Goal: Task Accomplishment & Management: Complete application form

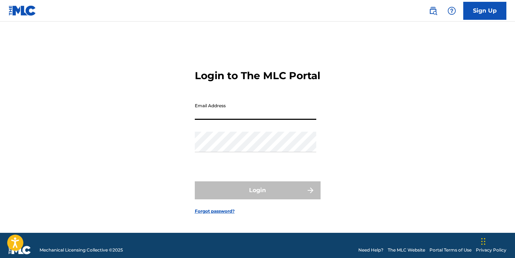
type input "[PERSON_NAME][EMAIL_ADDRESS][PERSON_NAME][DOMAIN_NAME]"
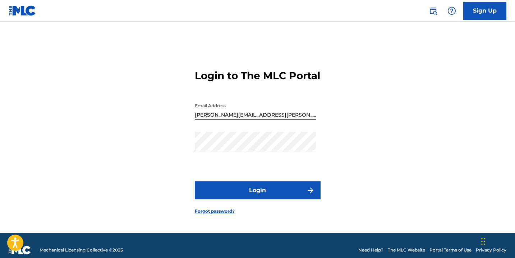
click at [253, 192] on button "Login" at bounding box center [258, 190] width 126 height 18
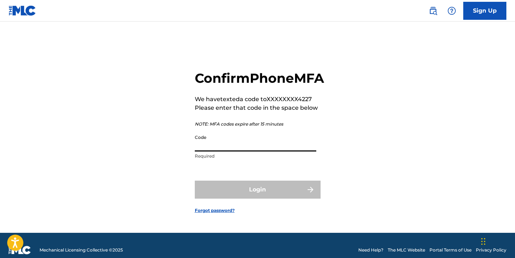
click at [218, 151] on input "Code" at bounding box center [255, 141] width 121 height 20
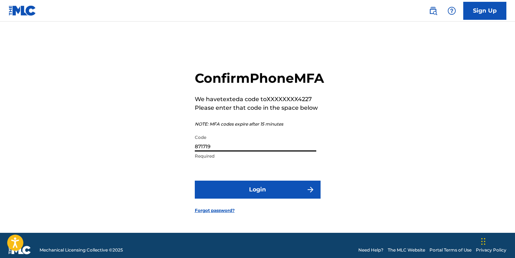
type input "871719"
click at [243, 196] on button "Login" at bounding box center [258, 189] width 126 height 18
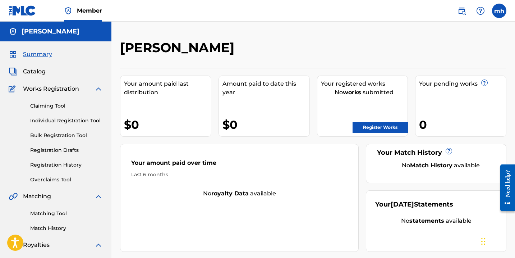
click at [40, 70] on span "Catalog" at bounding box center [34, 71] width 23 height 9
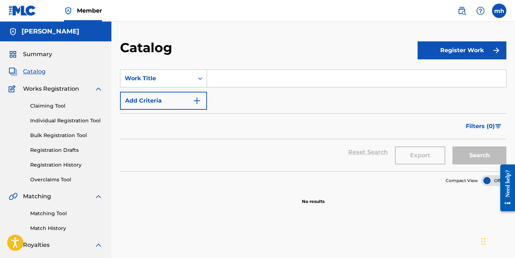
click at [63, 164] on link "Registration History" at bounding box center [66, 165] width 73 height 8
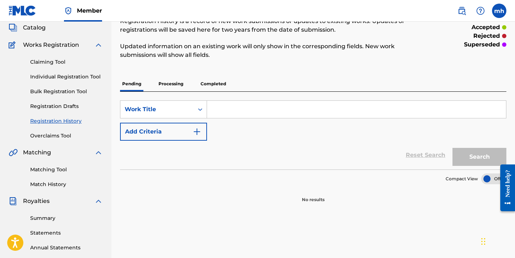
scroll to position [41, 0]
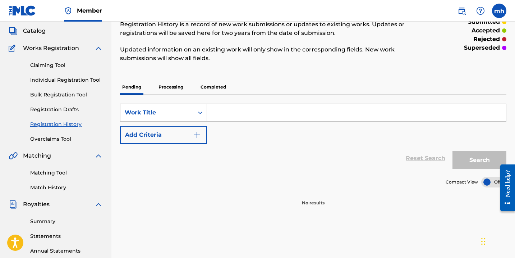
click at [175, 86] on p "Processing" at bounding box center [170, 86] width 29 height 15
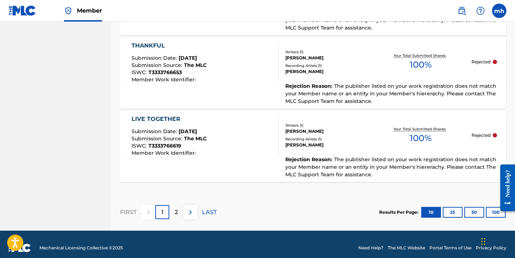
scroll to position [779, 0]
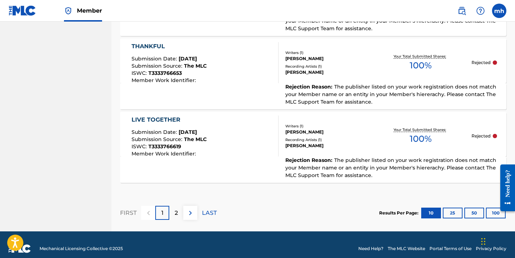
click at [191, 216] on img at bounding box center [190, 212] width 9 height 9
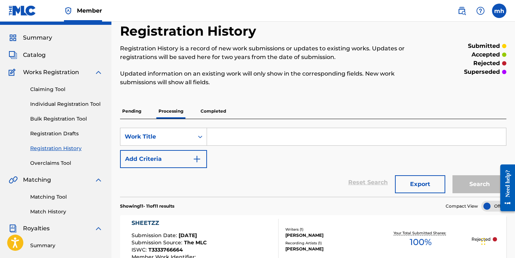
scroll to position [17, 0]
click at [218, 111] on p "Completed" at bounding box center [213, 110] width 30 height 15
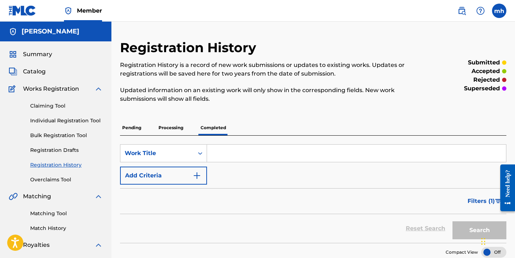
click at [176, 126] on p "Processing" at bounding box center [170, 127] width 29 height 15
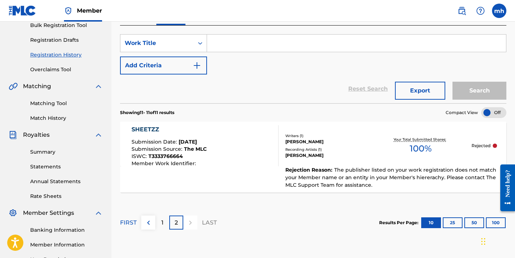
scroll to position [110, 0]
click at [222, 147] on div "SHEETZZ Submission Date : [DATE] Submission Source : The MLC ISWC : T3333766664…" at bounding box center [204, 145] width 147 height 41
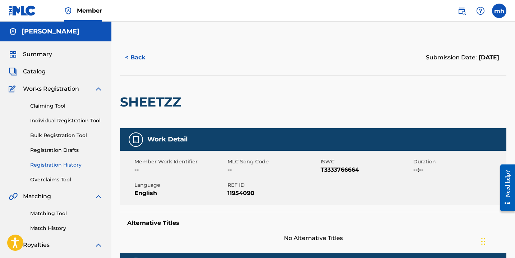
click at [141, 57] on button "< Back" at bounding box center [141, 58] width 43 height 18
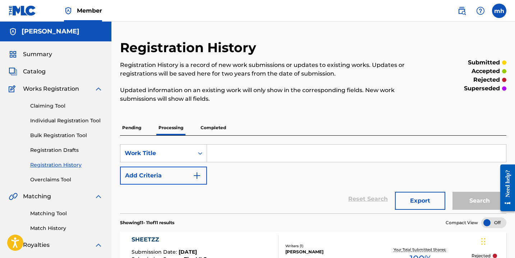
click at [52, 106] on link "Claiming Tool" at bounding box center [66, 106] width 73 height 8
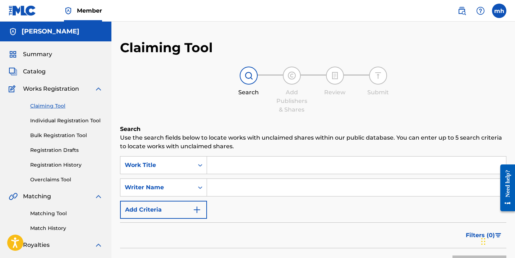
click at [73, 120] on link "Individual Registration Tool" at bounding box center [66, 121] width 73 height 8
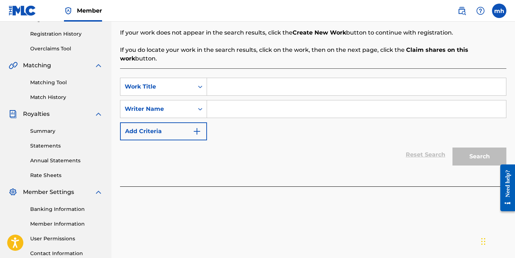
scroll to position [128, 0]
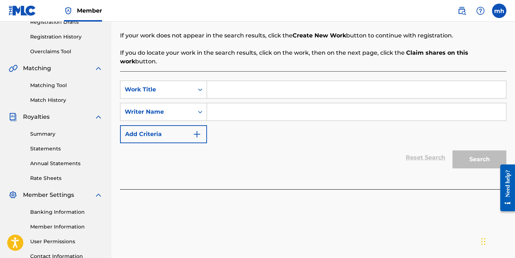
click at [236, 85] on input "Search Form" at bounding box center [356, 89] width 299 height 17
type input "Sheetzz"
click at [241, 106] on input "Search Form" at bounding box center [356, 111] width 299 height 17
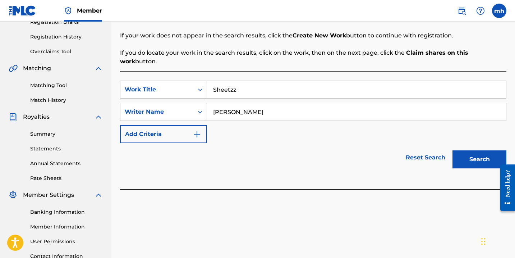
type input "[PERSON_NAME]"
click at [482, 158] on button "Search" at bounding box center [479, 159] width 54 height 18
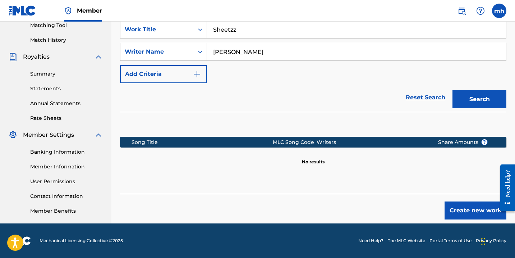
scroll to position [188, 0]
click at [456, 204] on button "Create new work" at bounding box center [475, 210] width 62 height 18
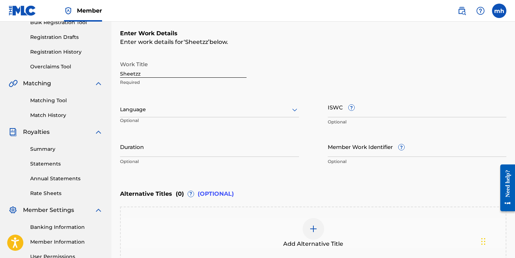
scroll to position [113, 0]
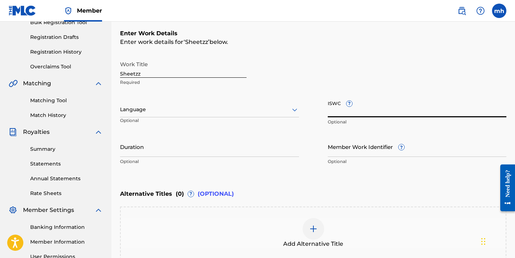
click at [341, 112] on input "ISWC ?" at bounding box center [417, 107] width 179 height 20
paste input "T-333.376.666-4"
type input "T-333.376.666-4"
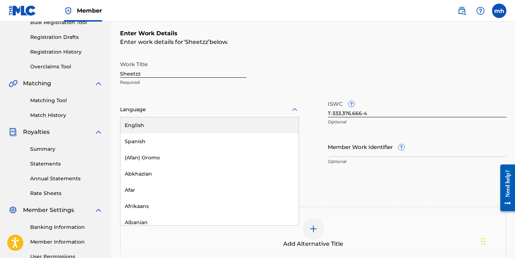
click at [246, 115] on div "Language" at bounding box center [209, 109] width 179 height 15
click at [244, 129] on div "English" at bounding box center [209, 125] width 178 height 16
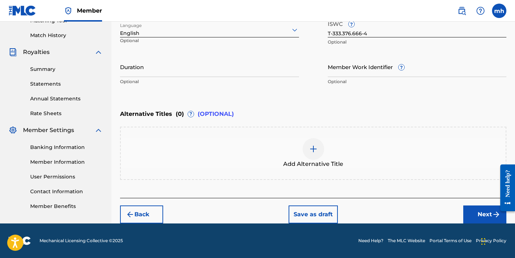
scroll to position [193, 0]
click at [481, 217] on button "Next" at bounding box center [484, 214] width 43 height 18
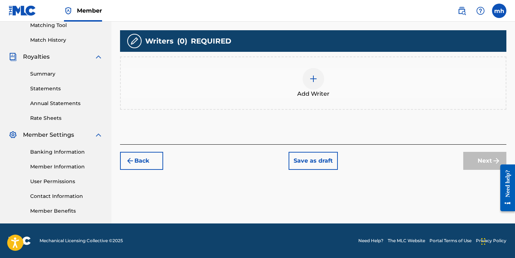
scroll to position [188, 0]
click at [318, 83] on div at bounding box center [314, 79] width 22 height 22
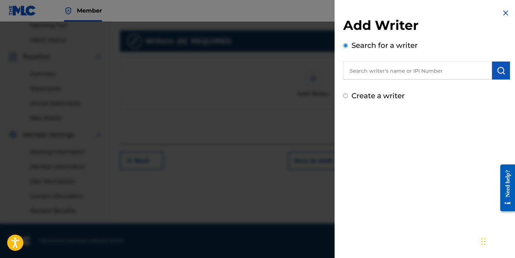
click at [383, 73] on input "text" at bounding box center [417, 70] width 149 height 18
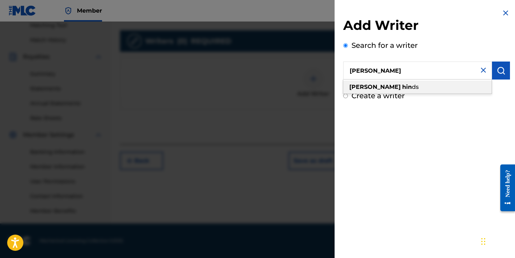
click at [395, 84] on div "[PERSON_NAME] ds" at bounding box center [417, 86] width 148 height 13
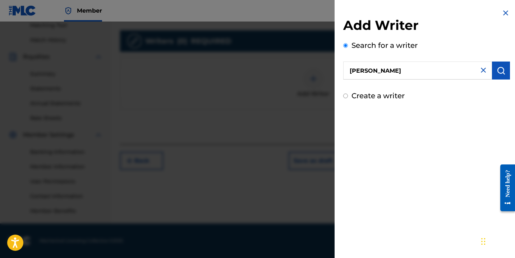
type input "[PERSON_NAME]"
click at [504, 72] on button "submit" at bounding box center [501, 70] width 18 height 18
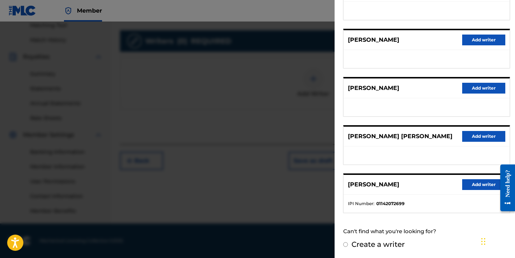
click at [468, 187] on button "Add writer" at bounding box center [483, 184] width 43 height 11
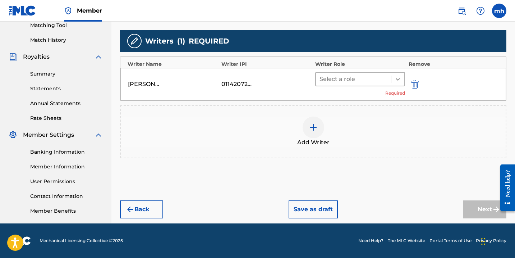
click at [392, 80] on div at bounding box center [397, 79] width 13 height 13
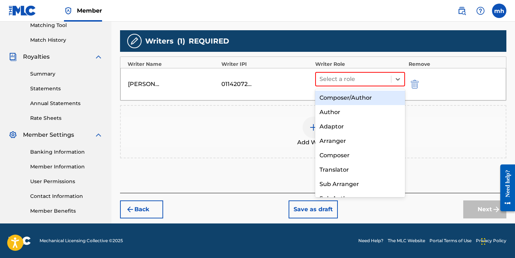
click at [363, 98] on div "Composer/Author" at bounding box center [360, 98] width 90 height 14
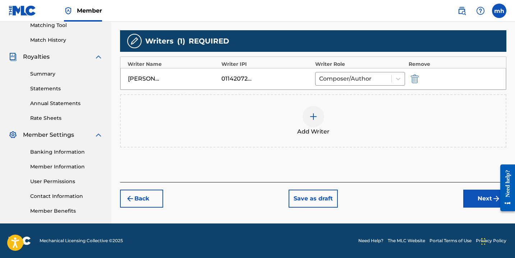
click at [475, 197] on button "Next" at bounding box center [484, 198] width 43 height 18
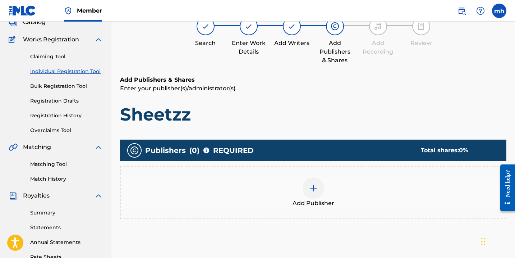
scroll to position [128, 0]
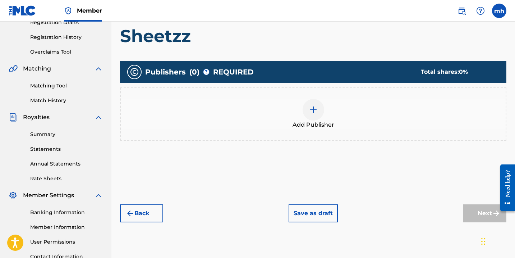
click at [316, 115] on div at bounding box center [314, 110] width 22 height 22
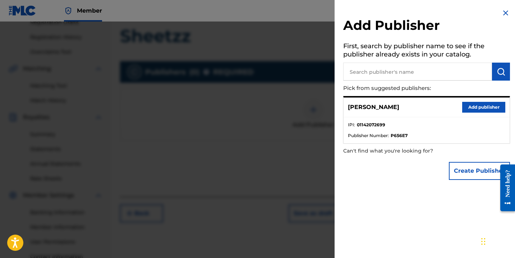
click at [469, 105] on button "Add publisher" at bounding box center [483, 107] width 43 height 11
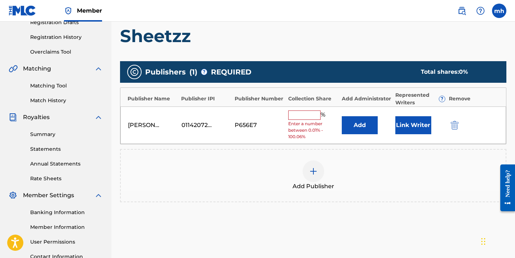
click at [294, 112] on input "text" at bounding box center [304, 114] width 32 height 9
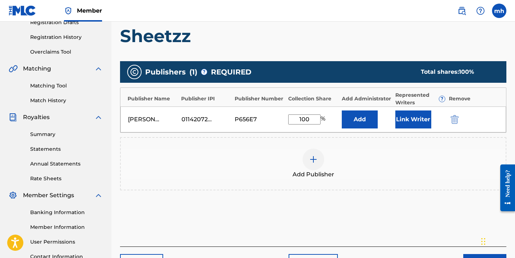
type input "100"
click at [338, 162] on div "Add Publisher" at bounding box center [313, 163] width 385 height 30
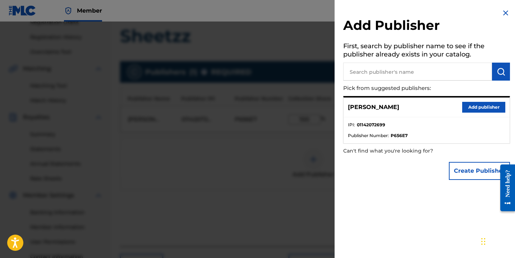
click at [258, 156] on div at bounding box center [257, 151] width 515 height 258
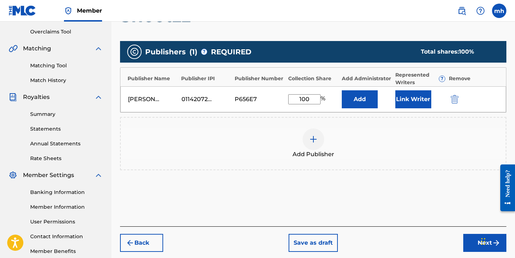
scroll to position [148, 0]
click at [425, 98] on button "Link Writer" at bounding box center [413, 99] width 36 height 18
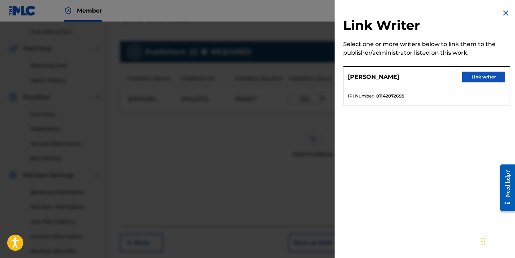
click at [470, 80] on button "Link writer" at bounding box center [483, 76] width 43 height 11
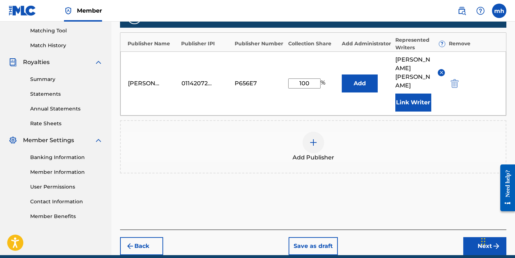
scroll to position [189, 0]
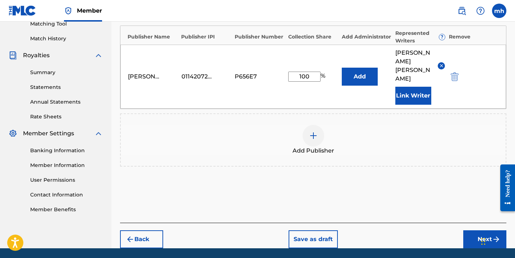
click at [482, 230] on button "Next" at bounding box center [484, 239] width 43 height 18
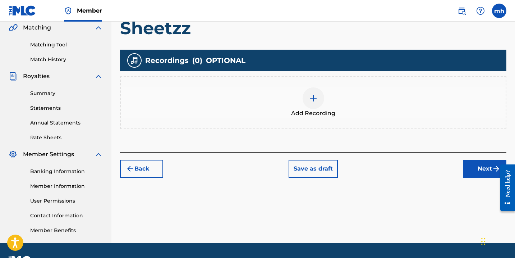
scroll to position [170, 0]
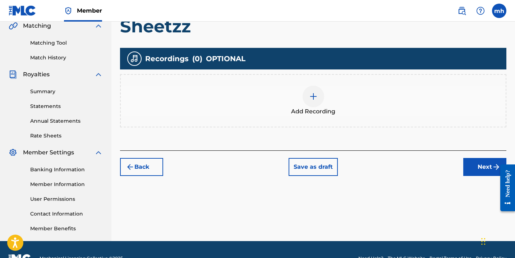
click at [144, 169] on button "Back" at bounding box center [141, 167] width 43 height 18
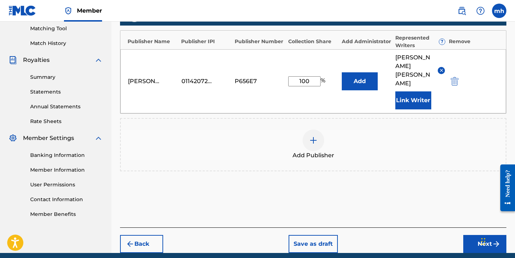
scroll to position [185, 0]
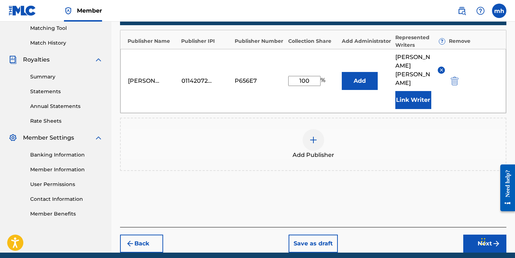
click at [152, 234] on button "Back" at bounding box center [141, 243] width 43 height 18
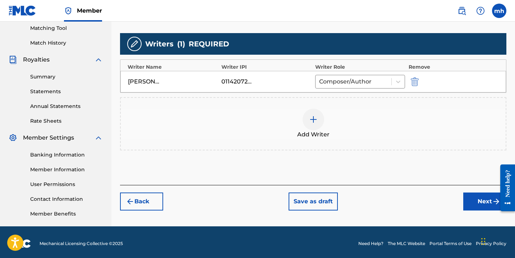
click at [469, 202] on button "Next" at bounding box center [484, 201] width 43 height 18
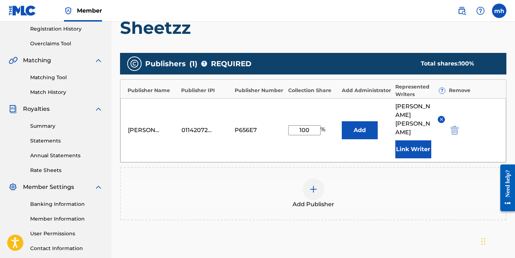
scroll to position [136, 0]
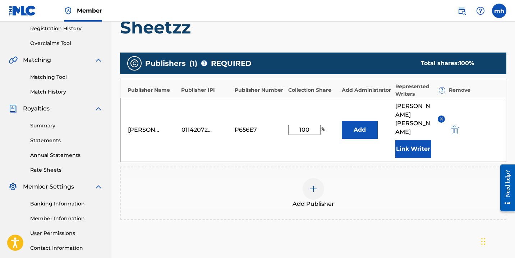
click at [203, 125] on div "01142072699" at bounding box center [197, 129] width 32 height 9
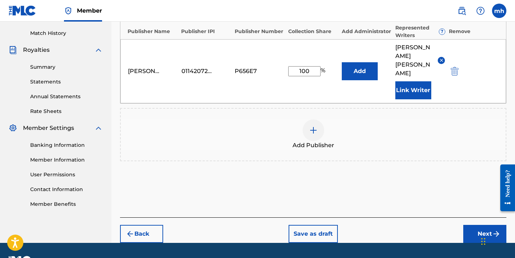
scroll to position [193, 0]
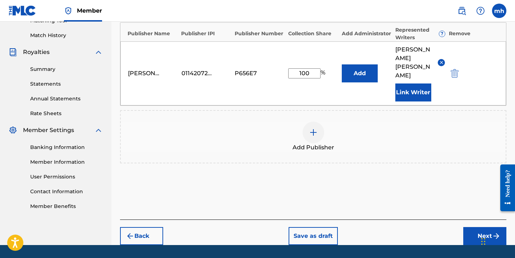
click at [141, 227] on button "Back" at bounding box center [141, 236] width 43 height 18
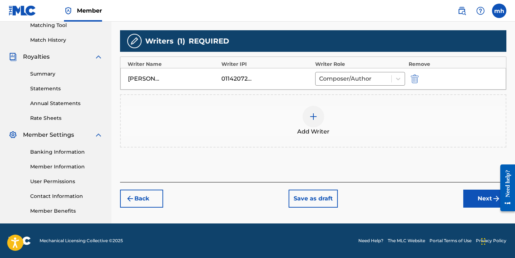
scroll to position [188, 0]
click at [248, 75] on div "[PERSON_NAME] 01142072699 Composer/Author" at bounding box center [312, 79] width 385 height 22
click at [475, 204] on button "Next" at bounding box center [484, 198] width 43 height 18
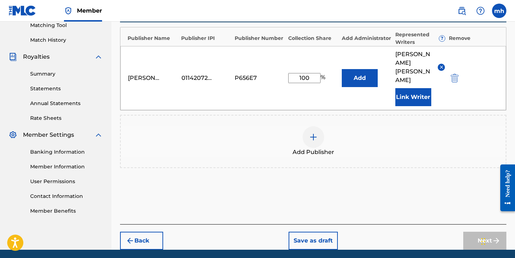
scroll to position [32, 0]
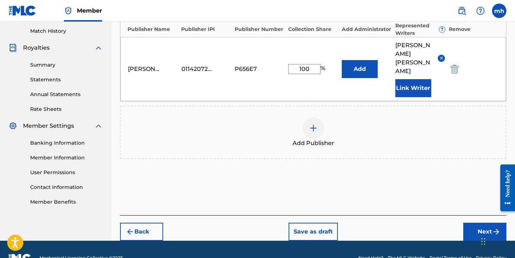
click at [479, 222] on button "Next" at bounding box center [484, 231] width 43 height 18
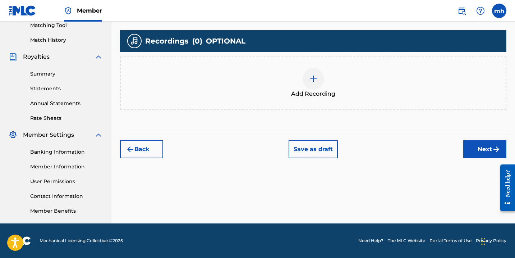
scroll to position [188, 0]
click at [308, 80] on div at bounding box center [314, 79] width 22 height 22
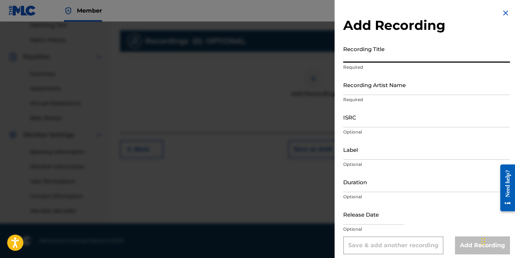
click at [357, 58] on input "Recording Title" at bounding box center [426, 52] width 167 height 20
type input "Sheetzz"
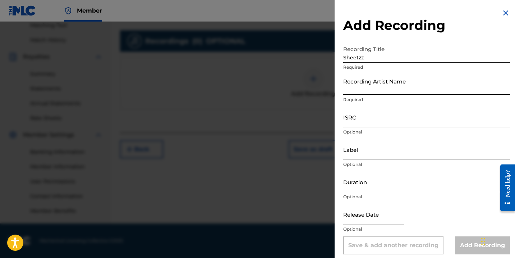
click at [371, 92] on input "Recording Artist Name" at bounding box center [426, 84] width 167 height 20
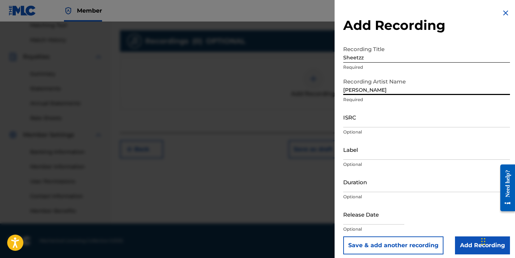
type input "[PERSON_NAME]"
click at [365, 122] on input "ISRC" at bounding box center [426, 117] width 167 height 20
paste input "TCAHD2374531"
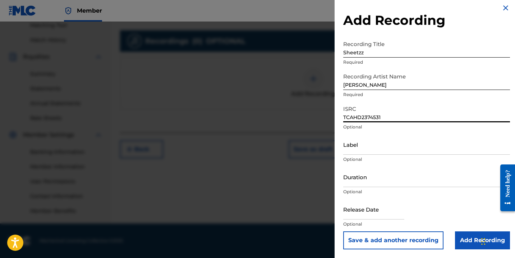
type input "TCAHD2374531"
click at [368, 218] on input "text" at bounding box center [373, 209] width 61 height 20
select select "7"
select select "2025"
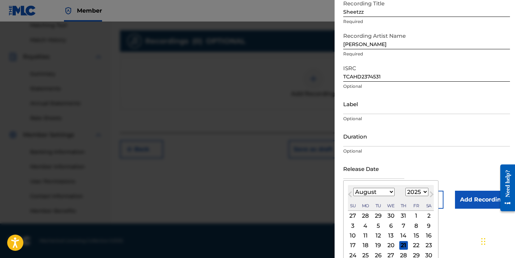
scroll to position [46, 0]
select select "5"
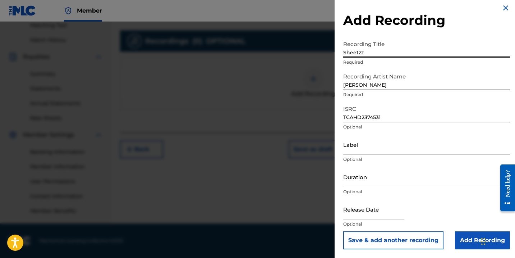
scroll to position [5, 0]
click at [489, 0] on div "Add Recording Recording Title Sheetzz Required Recording Artist Name [PERSON_NA…" at bounding box center [426, 126] width 184 height 263
select select "7"
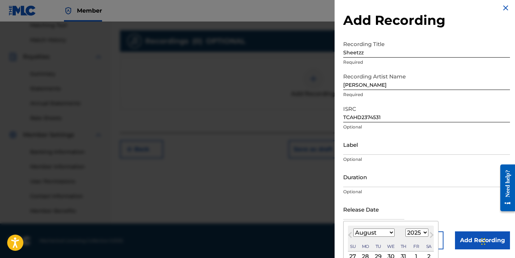
click at [380, 216] on input "text" at bounding box center [373, 209] width 61 height 20
select select "2023"
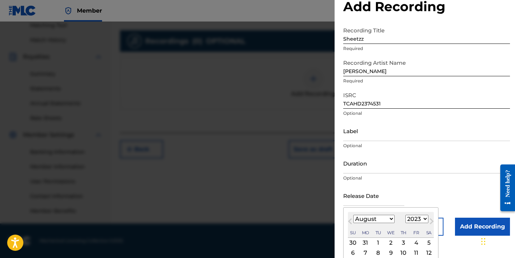
scroll to position [27, 0]
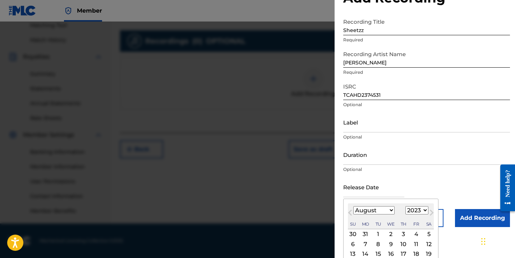
select select "5"
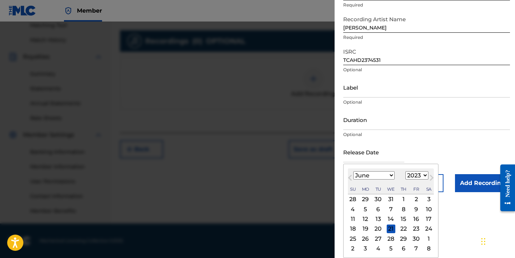
scroll to position [62, 0]
click at [374, 207] on div "6" at bounding box center [378, 208] width 9 height 9
type input "[DATE]"
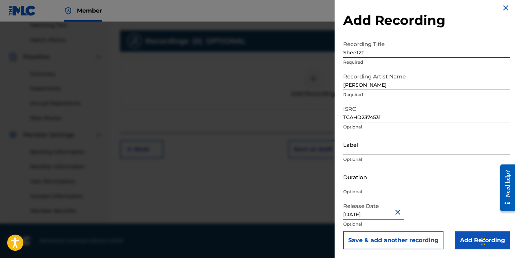
scroll to position [188, 0]
click at [468, 242] on input "Add Recording" at bounding box center [482, 240] width 55 height 18
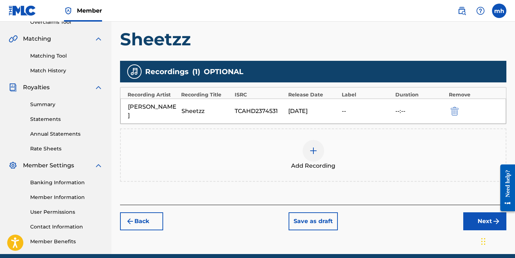
scroll to position [153, 0]
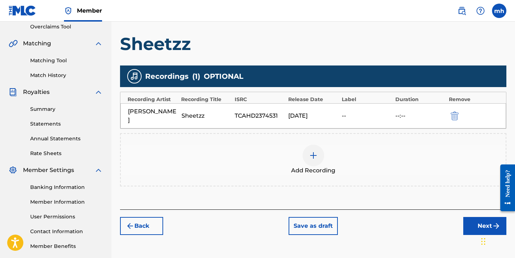
click at [477, 217] on button "Next" at bounding box center [484, 226] width 43 height 18
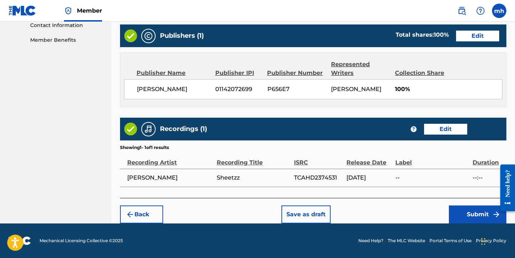
scroll to position [359, 0]
click at [469, 211] on button "Submit" at bounding box center [477, 214] width 57 height 18
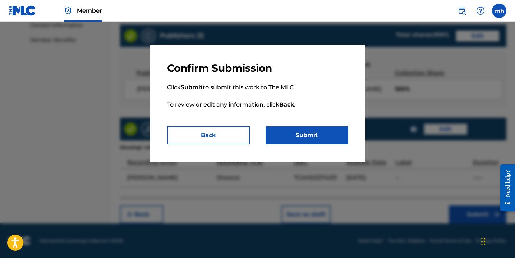
click at [238, 131] on button "Back" at bounding box center [208, 135] width 83 height 18
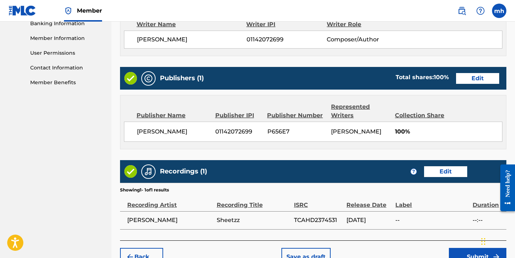
scroll to position [317, 0]
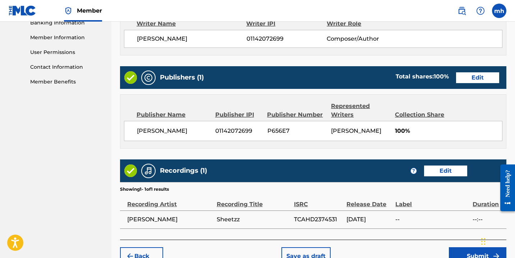
click at [481, 79] on button "Edit" at bounding box center [477, 77] width 43 height 11
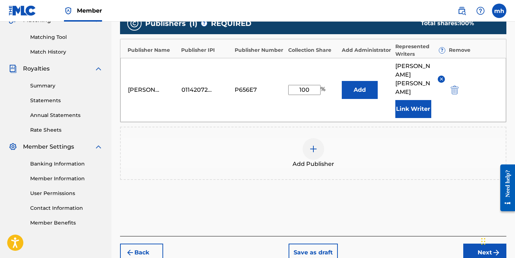
scroll to position [146, 0]
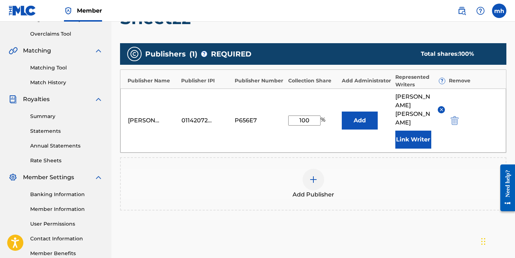
click at [454, 116] on img "submit" at bounding box center [455, 120] width 8 height 9
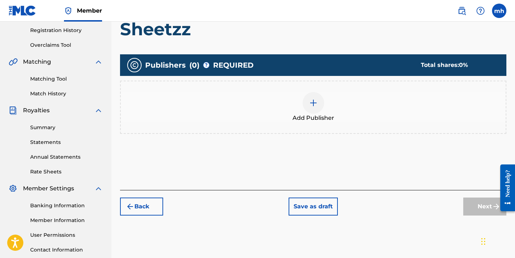
scroll to position [134, 0]
click at [156, 206] on button "Back" at bounding box center [141, 206] width 43 height 18
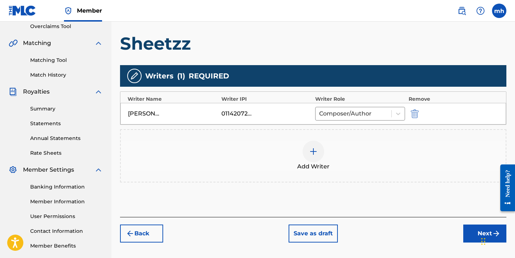
scroll to position [154, 0]
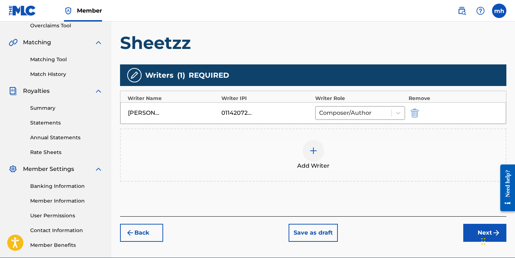
click at [471, 235] on button "Next" at bounding box center [484, 232] width 43 height 18
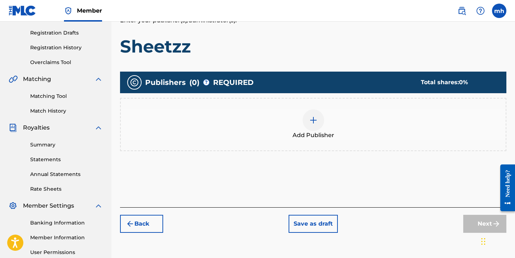
scroll to position [115, 0]
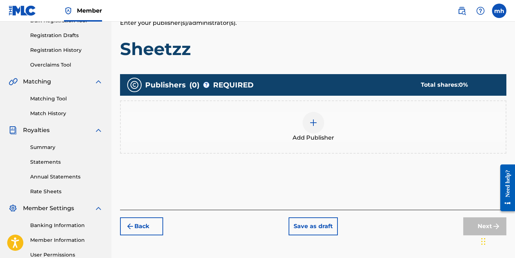
click at [315, 130] on div at bounding box center [314, 123] width 22 height 22
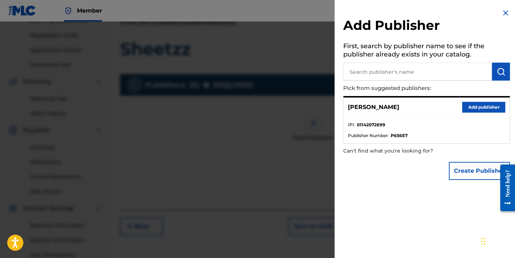
click at [391, 115] on div "[PERSON_NAME] Add publisher" at bounding box center [426, 107] width 166 height 20
click at [396, 69] on input "text" at bounding box center [417, 72] width 149 height 18
type input "rhindz publishing"
click at [502, 71] on img "submit" at bounding box center [501, 71] width 9 height 9
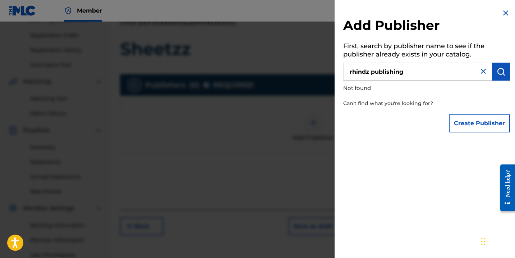
click at [482, 72] on img at bounding box center [483, 71] width 9 height 9
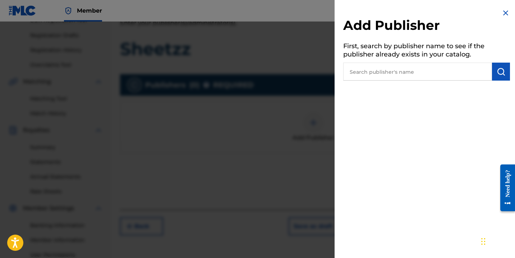
click at [501, 12] on img at bounding box center [505, 13] width 9 height 9
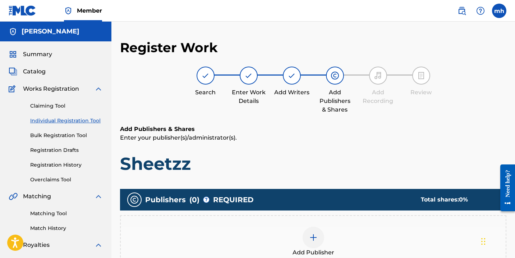
scroll to position [0, 0]
click at [45, 35] on h5 "[PERSON_NAME]" at bounding box center [51, 31] width 58 height 8
click at [502, 11] on label at bounding box center [499, 11] width 14 height 14
click at [499, 11] on input "[PERSON_NAME] hinds [EMAIL_ADDRESS][PERSON_NAME][DOMAIN_NAME] Notification Pref…" at bounding box center [499, 11] width 0 height 0
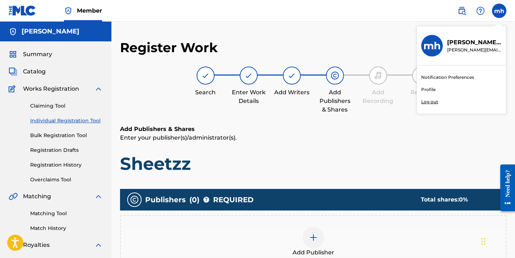
click at [434, 89] on link "Profile" at bounding box center [428, 89] width 14 height 6
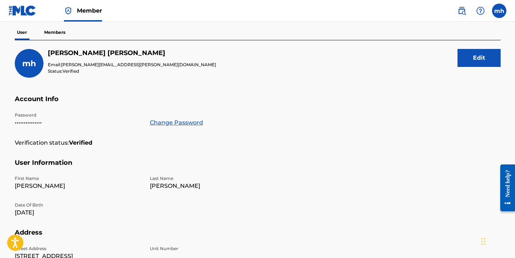
scroll to position [19, 0]
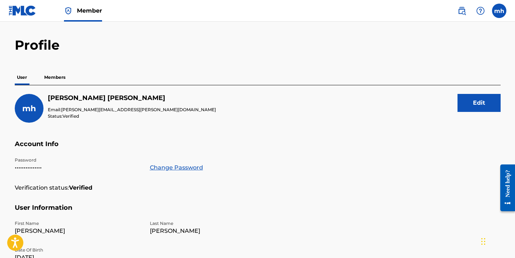
click at [54, 80] on p "Members" at bounding box center [55, 77] width 26 height 15
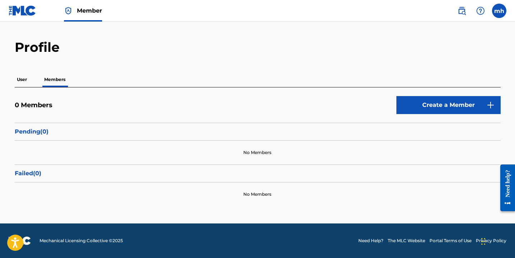
scroll to position [17, 0]
click at [23, 82] on p "User" at bounding box center [22, 79] width 14 height 15
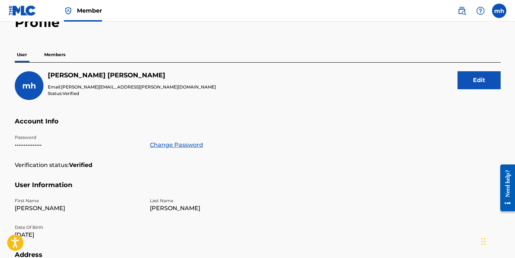
scroll to position [40, 0]
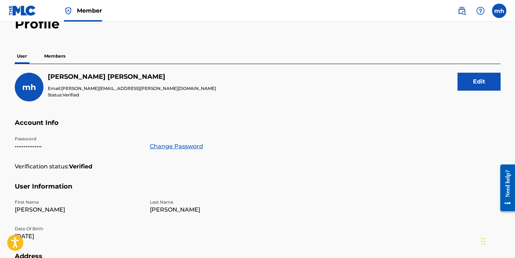
click at [60, 55] on p "Members" at bounding box center [55, 56] width 26 height 15
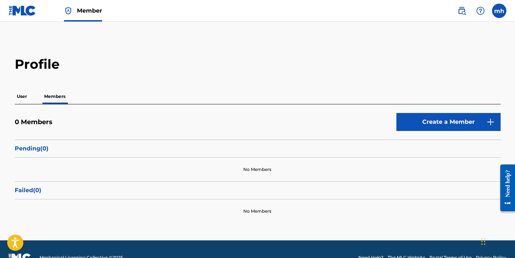
click at [508, 197] on div "Need help?" at bounding box center [508, 182] width 10 height 27
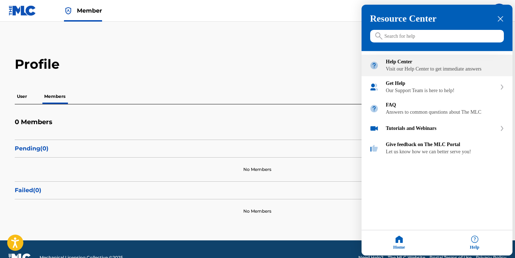
click at [409, 70] on div "Visit our Help Center to get immediate answers" at bounding box center [445, 69] width 119 height 6
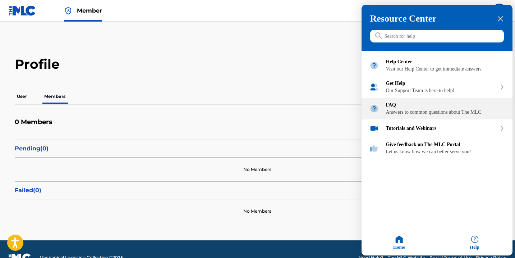
click at [433, 115] on div "Answers to common questions about The MLC" at bounding box center [445, 112] width 119 height 6
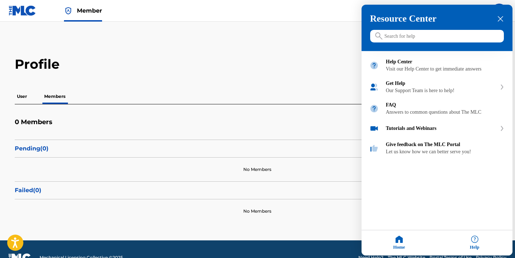
click at [503, 19] on div "close resource center" at bounding box center [500, 18] width 7 height 7
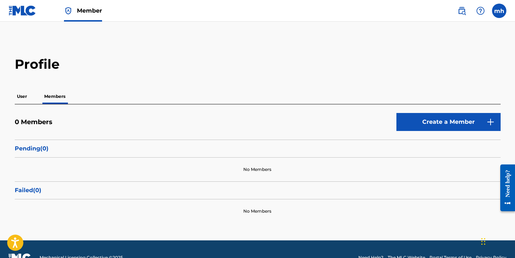
click at [499, 14] on label at bounding box center [499, 11] width 14 height 14
click at [499, 11] on input "[PERSON_NAME] hinds [EMAIL_ADDRESS][PERSON_NAME][DOMAIN_NAME] Notification Pref…" at bounding box center [499, 11] width 0 height 0
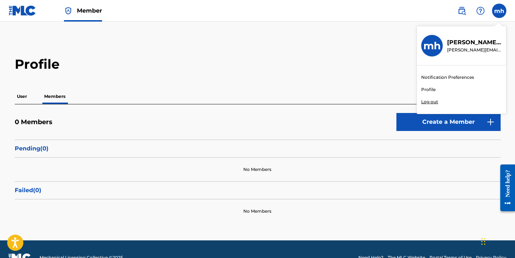
click at [429, 103] on p "Log out" at bounding box center [429, 101] width 17 height 6
click at [499, 11] on input "[PERSON_NAME] hinds [EMAIL_ADDRESS][PERSON_NAME][DOMAIN_NAME] Notification Pref…" at bounding box center [499, 11] width 0 height 0
